Goal: Information Seeking & Learning: Learn about a topic

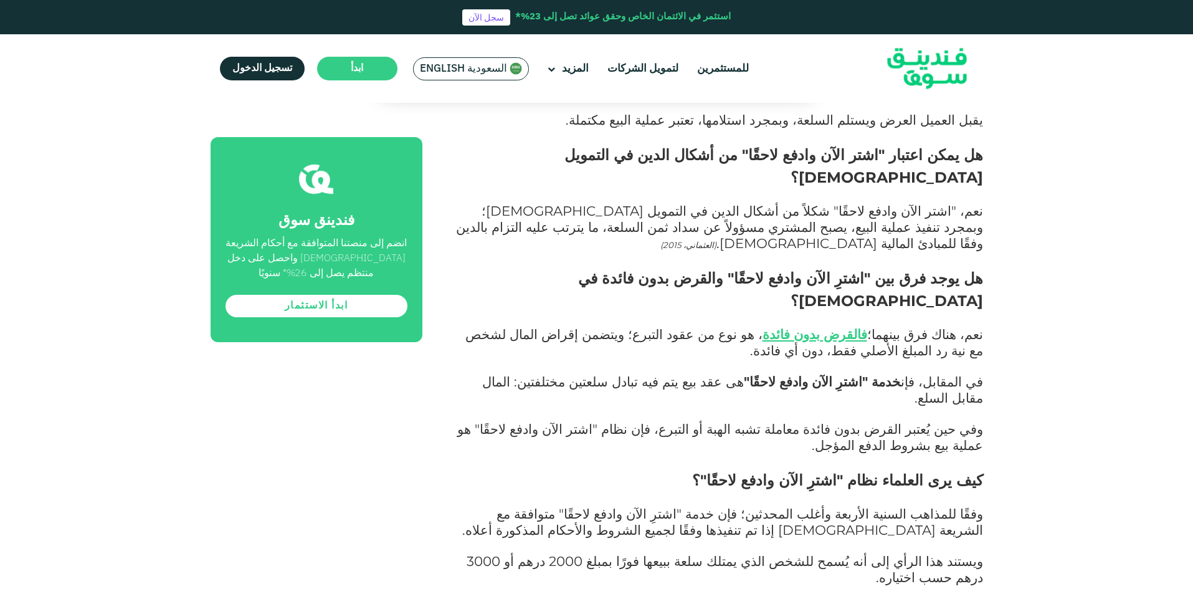
scroll to position [2118, 0]
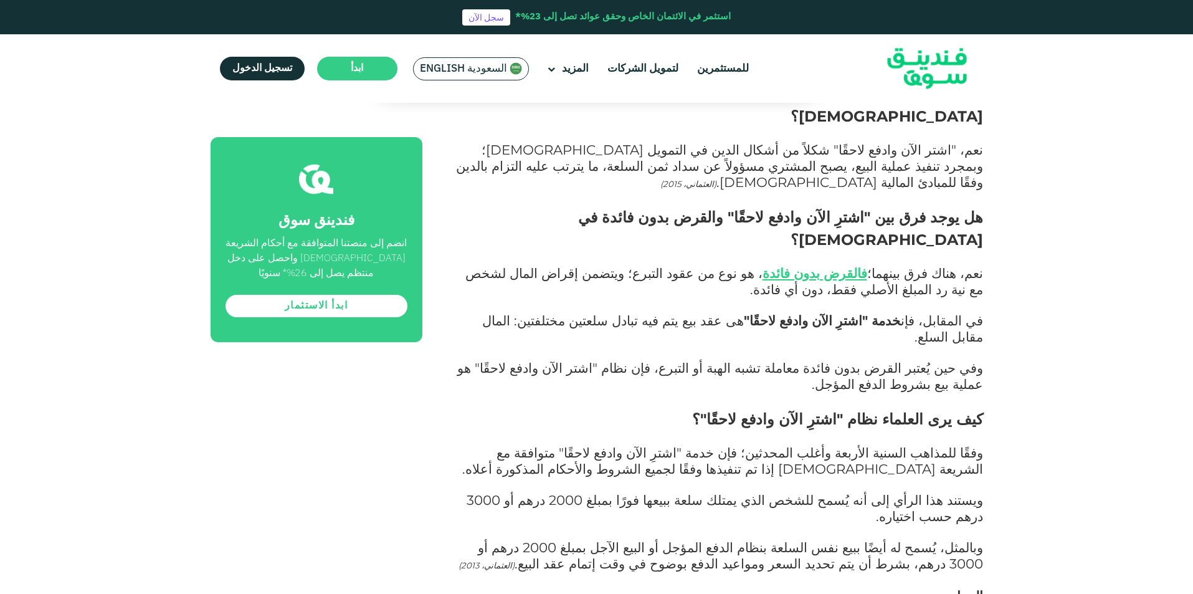
drag, startPoint x: 865, startPoint y: 404, endPoint x: 802, endPoint y: 406, distance: 63.6
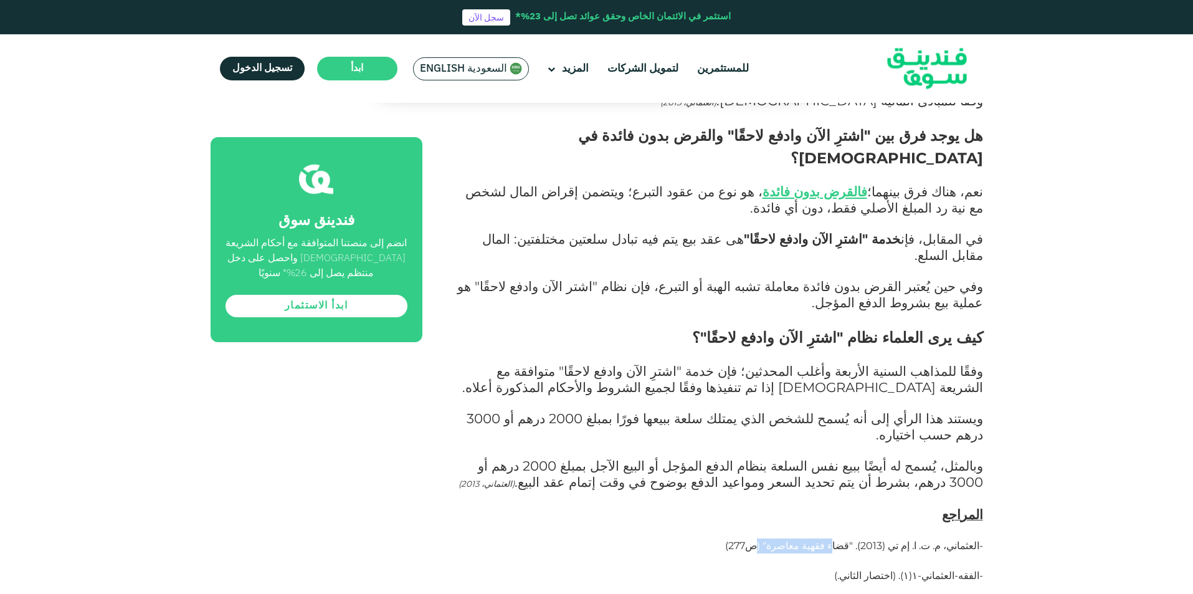
scroll to position [2180, 0]
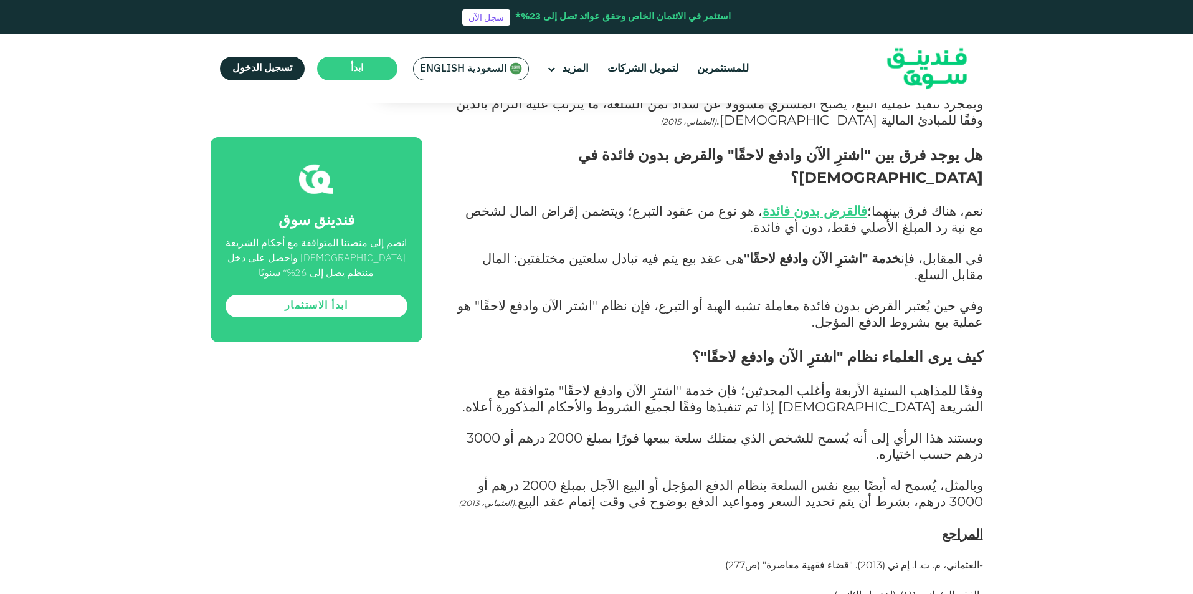
drag, startPoint x: 853, startPoint y: 332, endPoint x: 862, endPoint y: 340, distance: 12.0
click at [862, 559] on span "العثماني، م. ت. ا. إم تي (2013). "قضاء فقهية معاصرة" (ص277)-" at bounding box center [854, 565] width 258 height 12
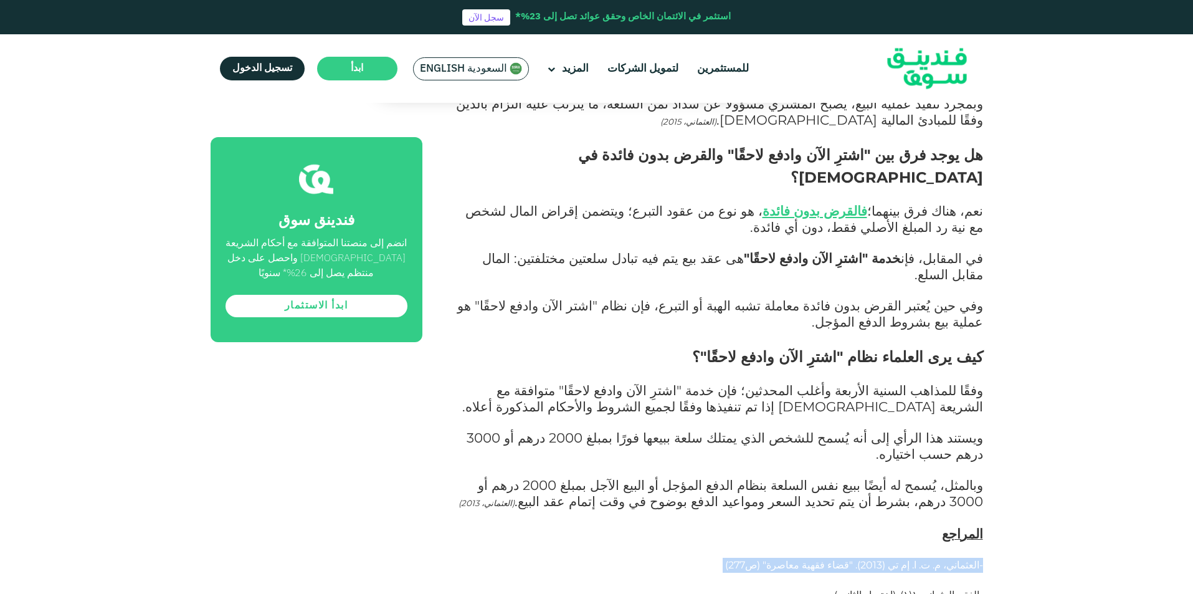
click at [868, 559] on span "العثماني، م. ت. ا. إم تي (2013). "قضاء فقهية معاصرة" (ص277)-" at bounding box center [854, 565] width 258 height 12
drag, startPoint x: 868, startPoint y: 340, endPoint x: 819, endPoint y: 339, distance: 48.6
click at [819, 559] on span "العثماني، م. ت. ا. إم تي (2013). "قضاء فقهية معاصرة" (ص277)-" at bounding box center [854, 565] width 258 height 12
